Goal: Information Seeking & Learning: Learn about a topic

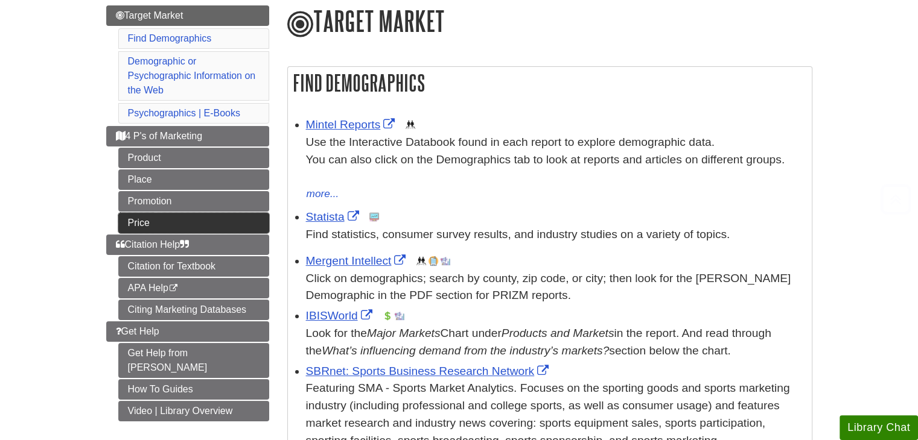
scroll to position [150, 0]
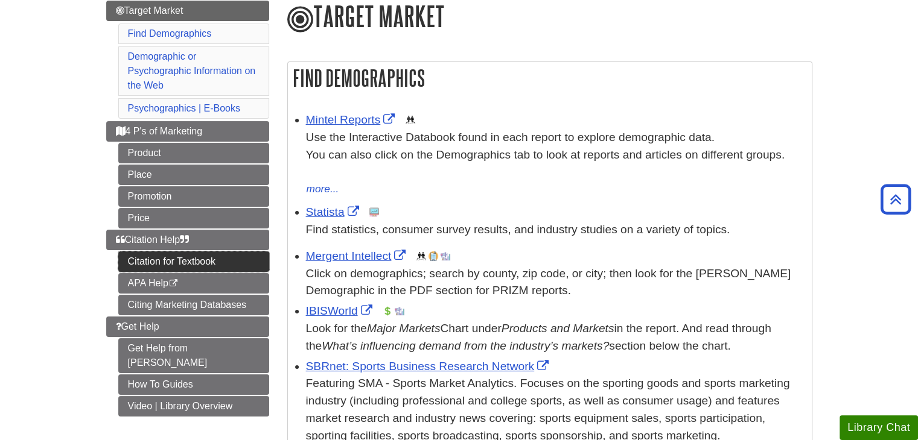
click at [174, 255] on link "Citation for Textbook" at bounding box center [193, 262] width 151 height 21
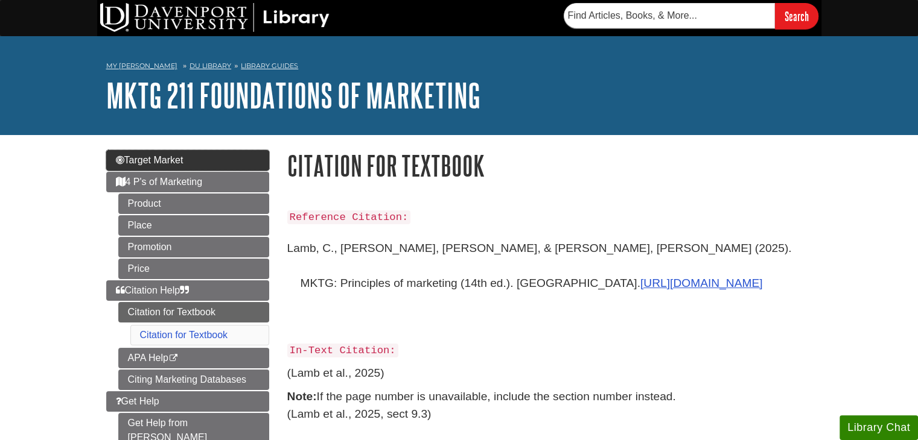
click at [208, 159] on link "Target Market" at bounding box center [187, 160] width 163 height 21
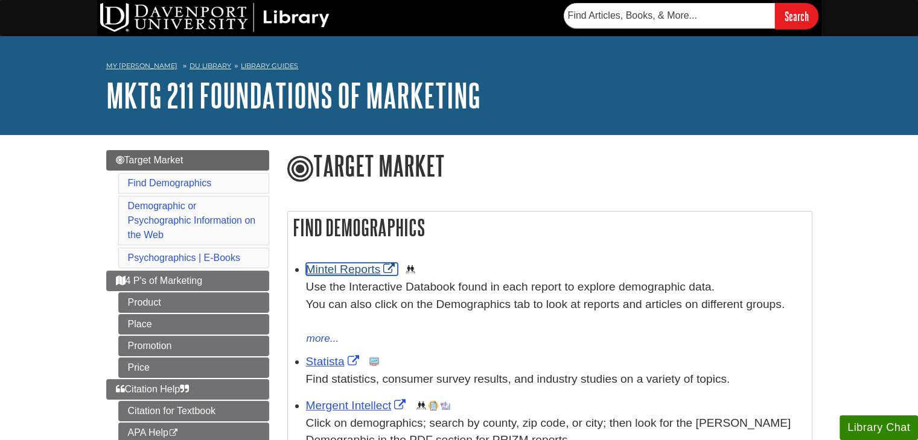
click at [339, 270] on link "Mintel Reports" at bounding box center [352, 269] width 92 height 13
click at [325, 357] on link "Statista" at bounding box center [334, 361] width 56 height 13
click at [213, 155] on link "Target Market" at bounding box center [187, 160] width 163 height 21
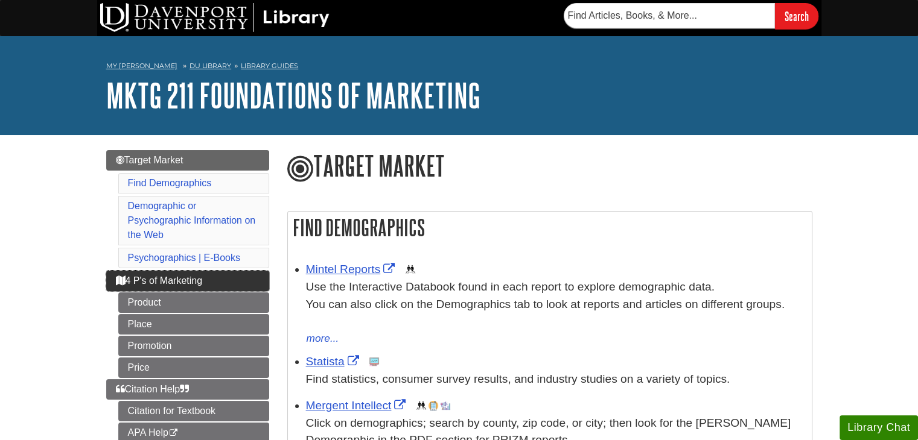
click at [201, 279] on span "4 P's of Marketing" at bounding box center [159, 281] width 87 height 10
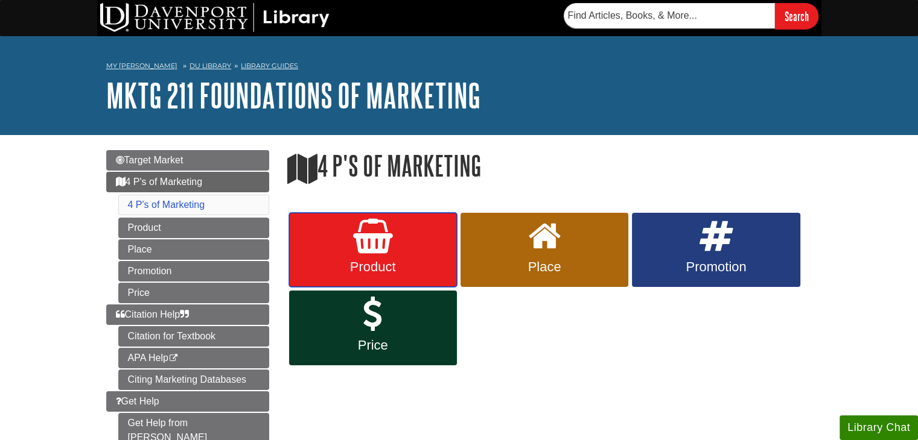
click at [418, 239] on link "Product" at bounding box center [373, 250] width 168 height 75
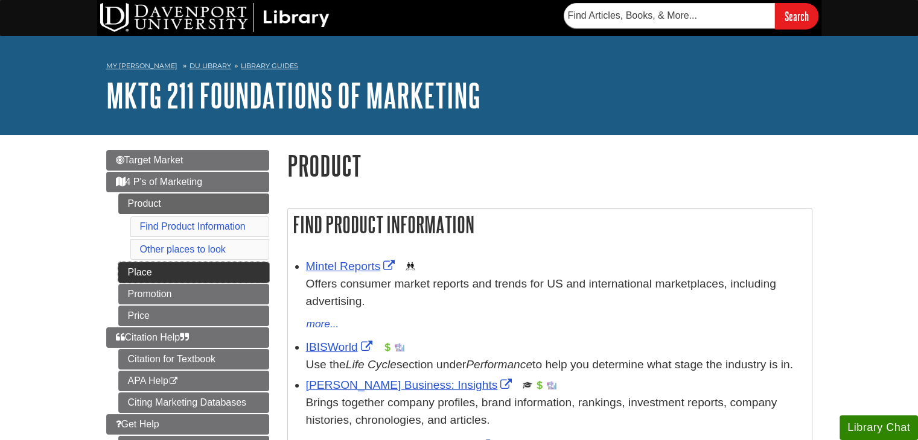
click at [206, 273] on link "Place" at bounding box center [193, 272] width 151 height 21
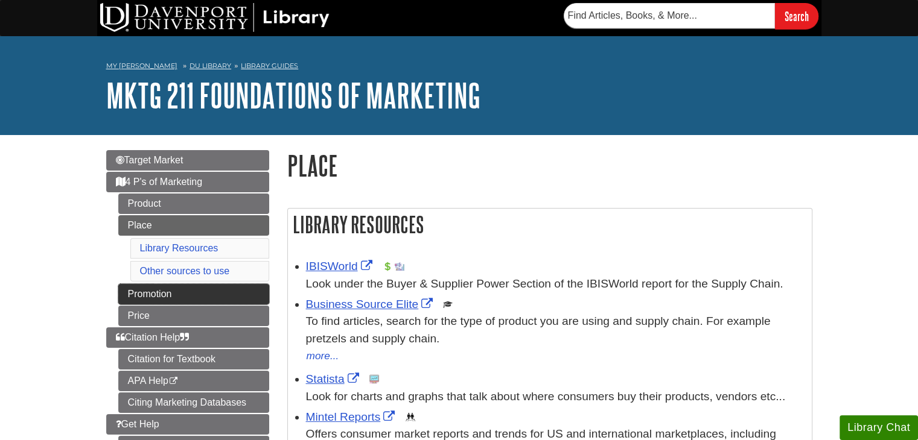
click at [206, 299] on link "Promotion" at bounding box center [193, 294] width 151 height 21
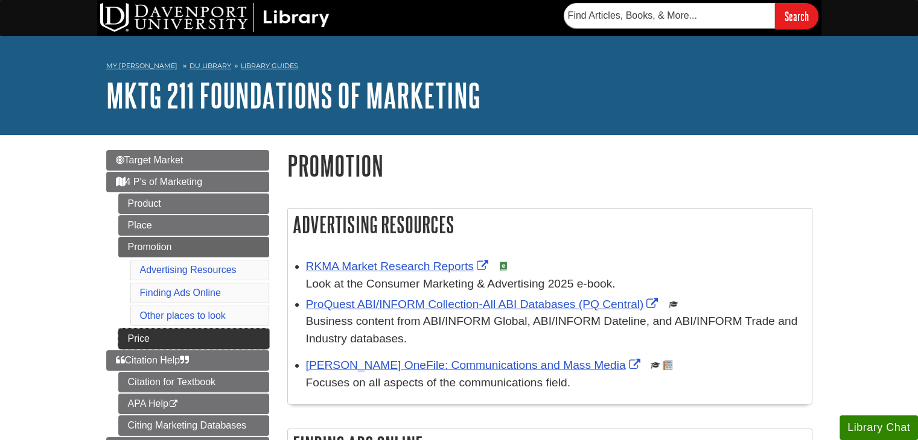
click at [197, 333] on link "Price" at bounding box center [193, 339] width 151 height 21
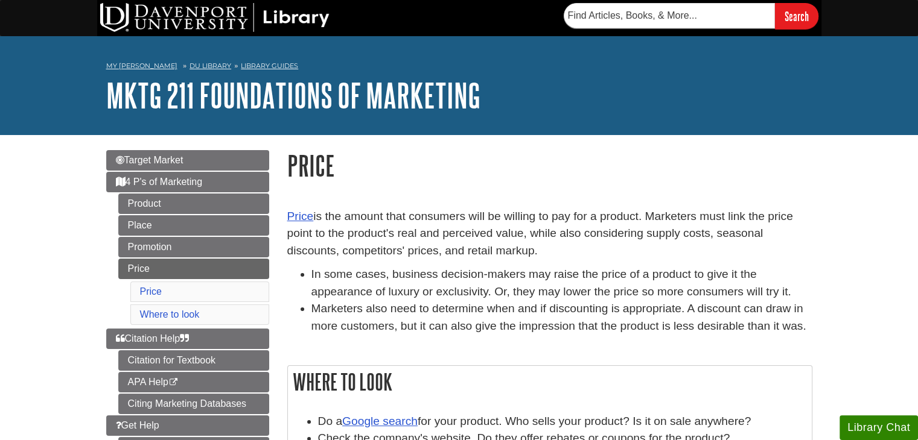
click at [373, 313] on li "Marketers also need to determine when and if discounting is appropriate. A disc…" at bounding box center [561, 317] width 501 height 35
click at [381, 281] on li "In some cases, business decision-makers may raise the price of a product to giv…" at bounding box center [561, 283] width 501 height 35
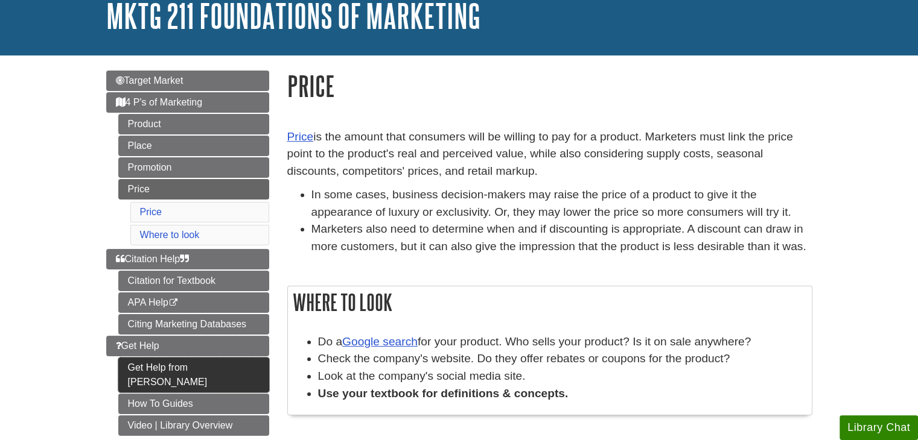
scroll to position [84, 0]
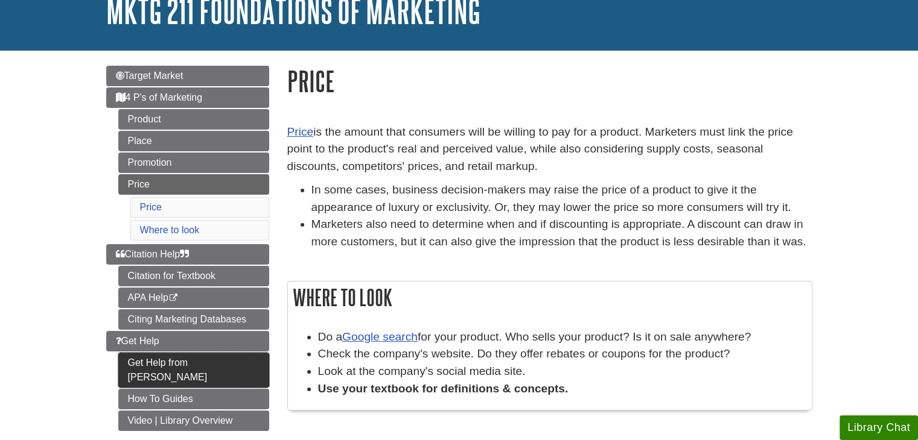
click at [231, 357] on link "Get Help from [PERSON_NAME]" at bounding box center [193, 370] width 151 height 35
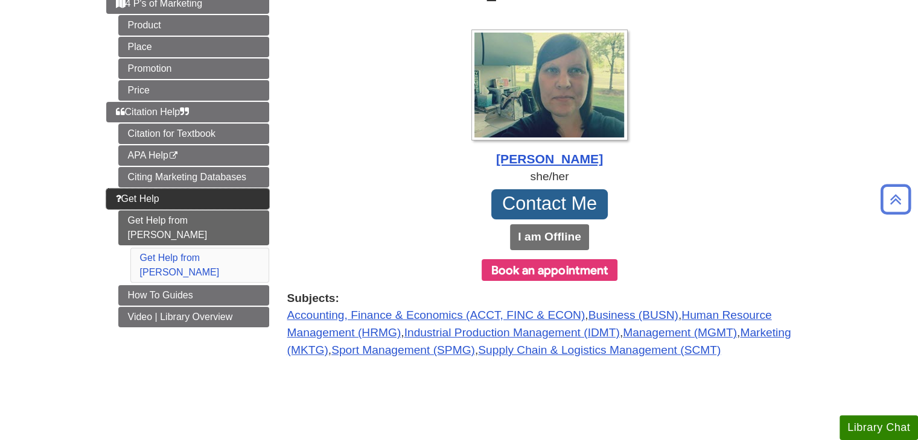
scroll to position [179, 0]
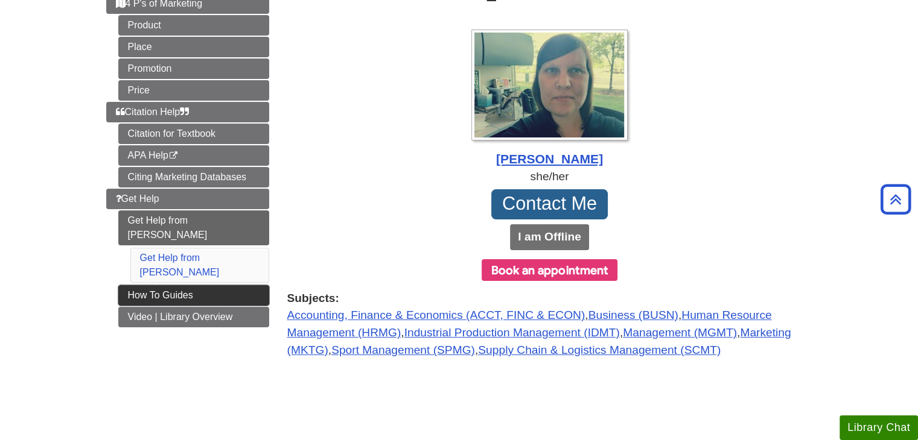
click at [246, 285] on link "How To Guides" at bounding box center [193, 295] width 151 height 21
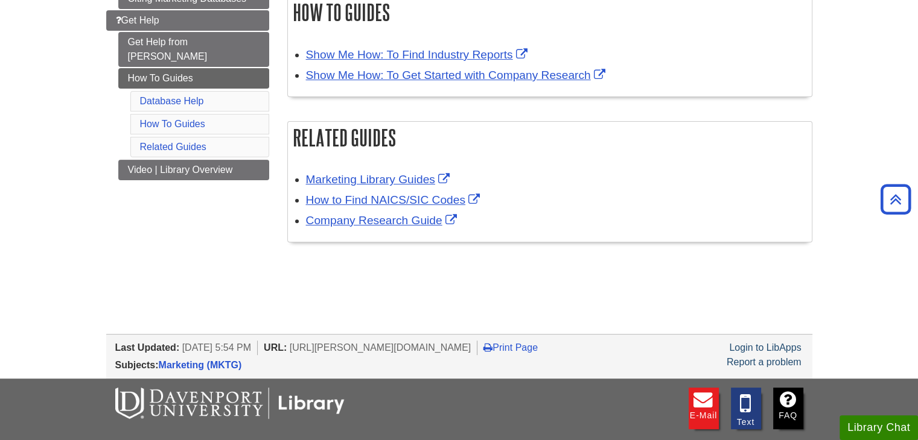
scroll to position [358, 0]
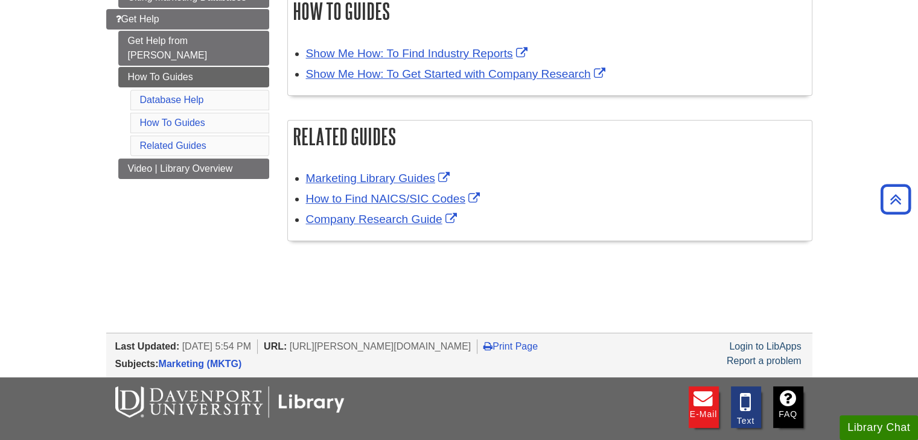
click at [505, 221] on div "Company Research Guide" at bounding box center [556, 219] width 500 height 17
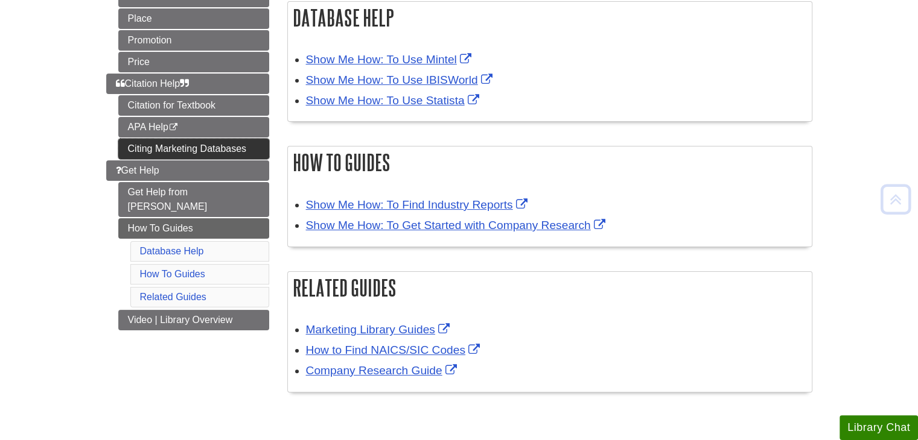
scroll to position [210, 0]
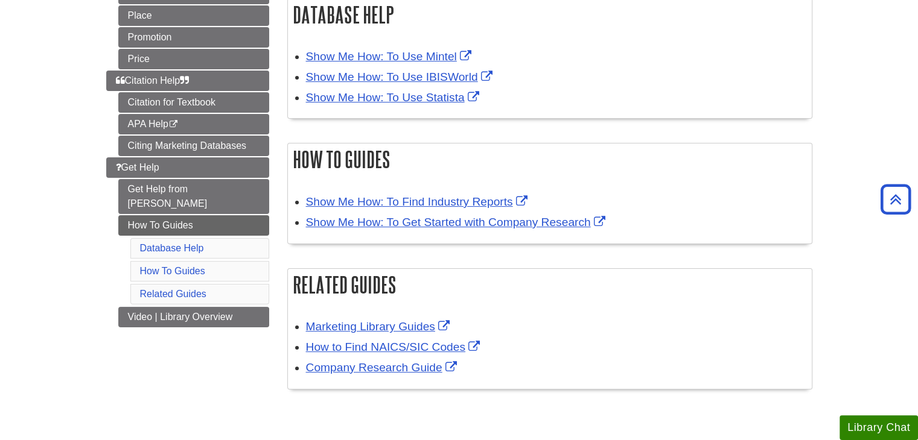
drag, startPoint x: 197, startPoint y: 314, endPoint x: 139, endPoint y: 375, distance: 83.2
click at [139, 375] on div "Menu Target Market 4 P's of Marketing Product Place Promotion Price Citation He…" at bounding box center [459, 169] width 724 height 489
click at [365, 305] on div "Related Guides Marketing Library Guides How to Find NAICS/SIC Codes Company Res…" at bounding box center [549, 328] width 525 height 121
click at [361, 302] on div "Related Guides Marketing Library Guides How to Find NAICS/SIC Codes Company Res…" at bounding box center [549, 328] width 525 height 121
